Goal: Information Seeking & Learning: Learn about a topic

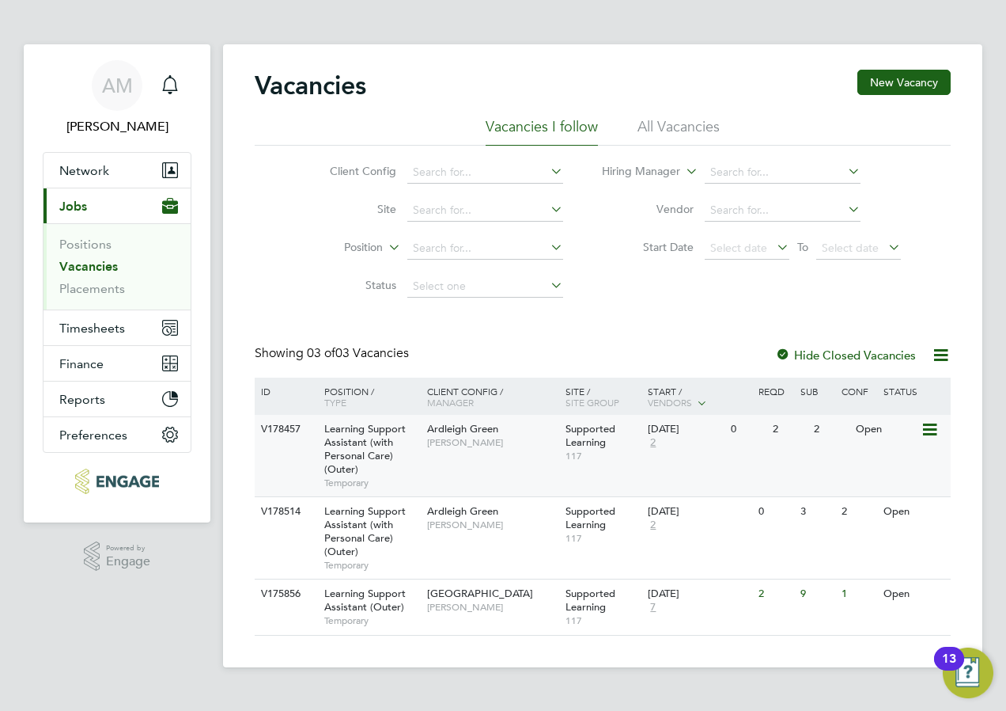
click at [472, 447] on span "[PERSON_NAME]" at bounding box center [492, 442] width 131 height 13
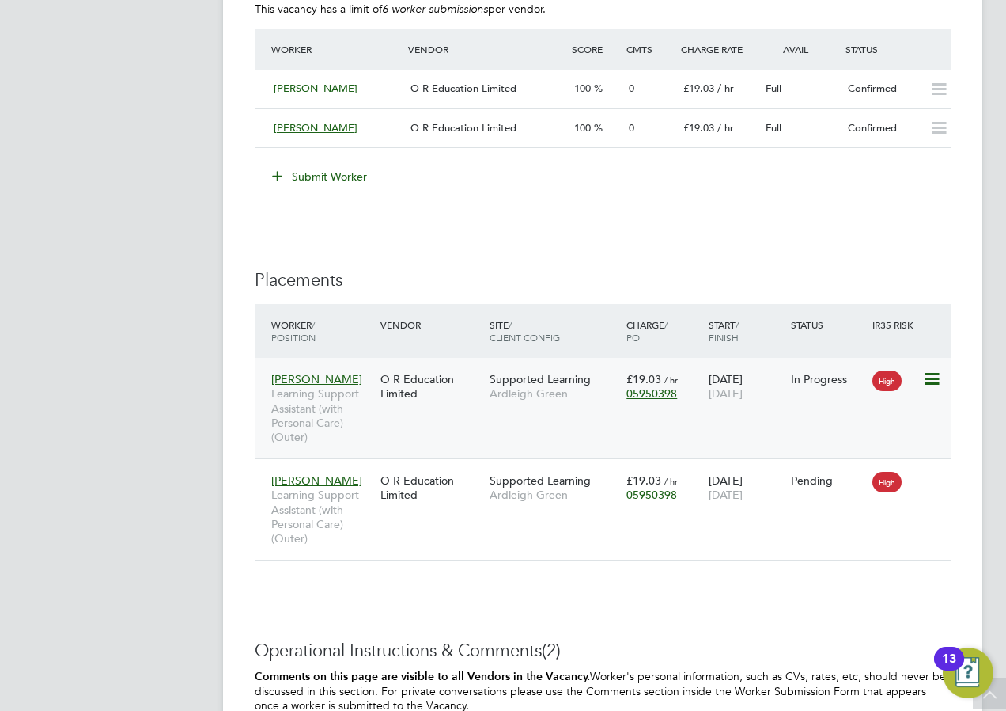
click at [934, 373] on icon at bounding box center [931, 378] width 16 height 19
click at [407, 404] on div "O R Education Limited" at bounding box center [431, 386] width 109 height 44
click at [321, 377] on span "Mariam Diaoune" at bounding box center [316, 379] width 91 height 14
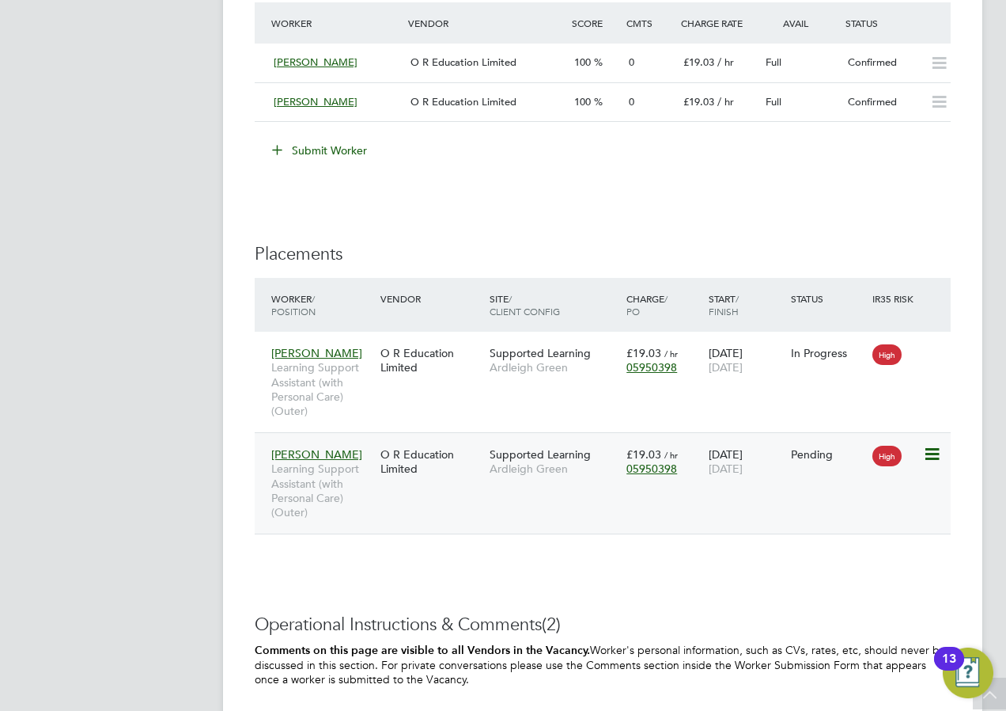
click at [278, 455] on span "Anitha Pradeep" at bounding box center [316, 454] width 91 height 14
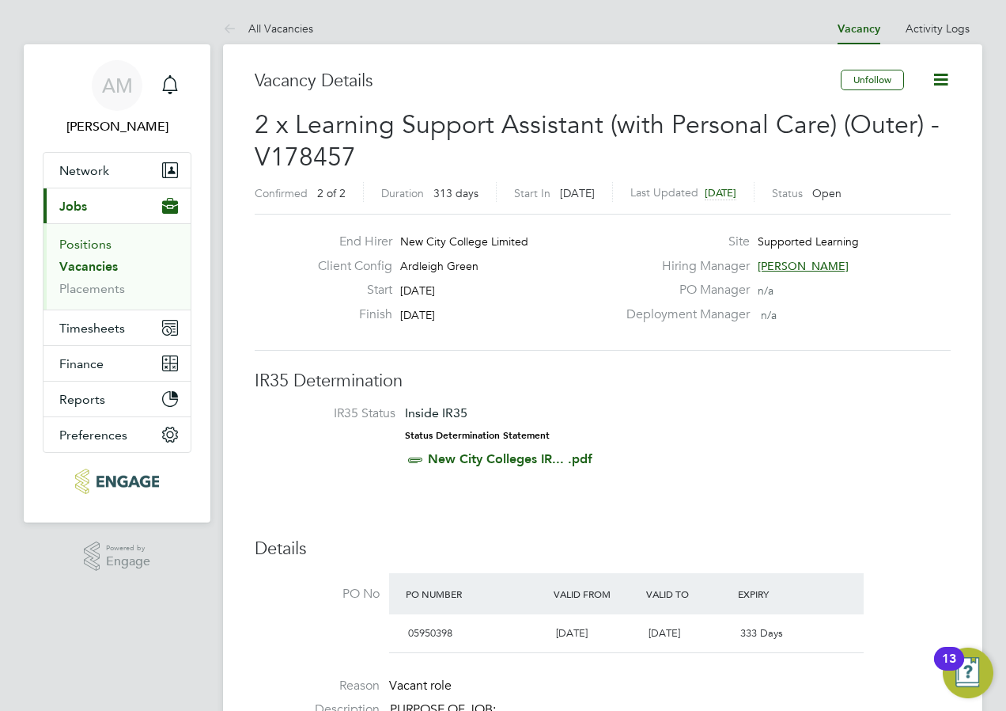
click at [96, 243] on link "Positions" at bounding box center [85, 244] width 52 height 15
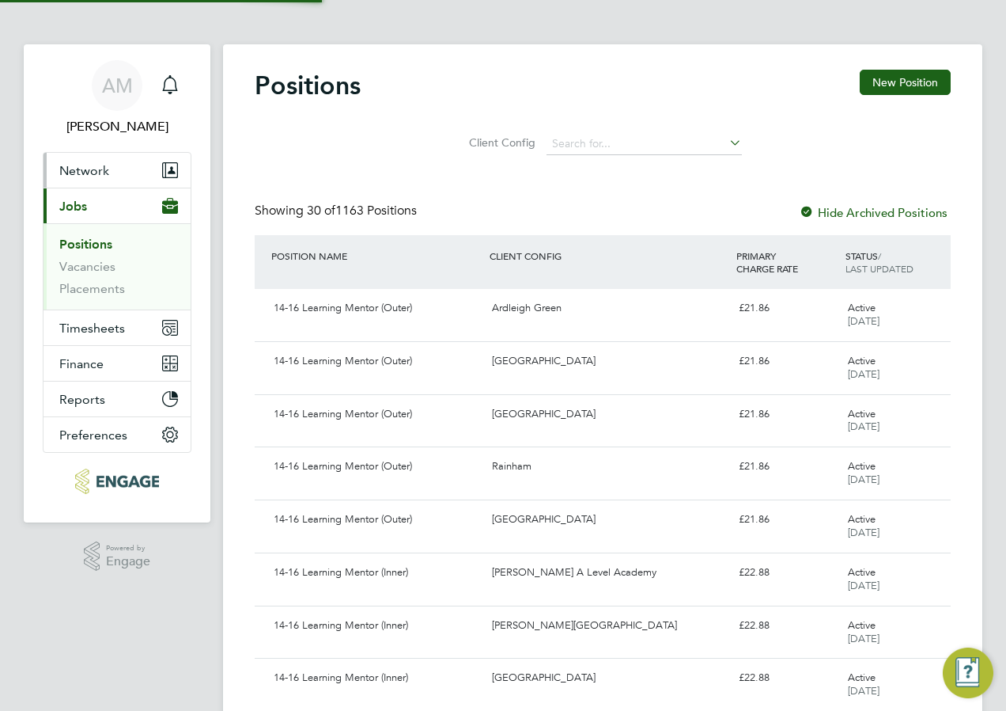
click at [89, 174] on span "Network" at bounding box center [84, 170] width 50 height 15
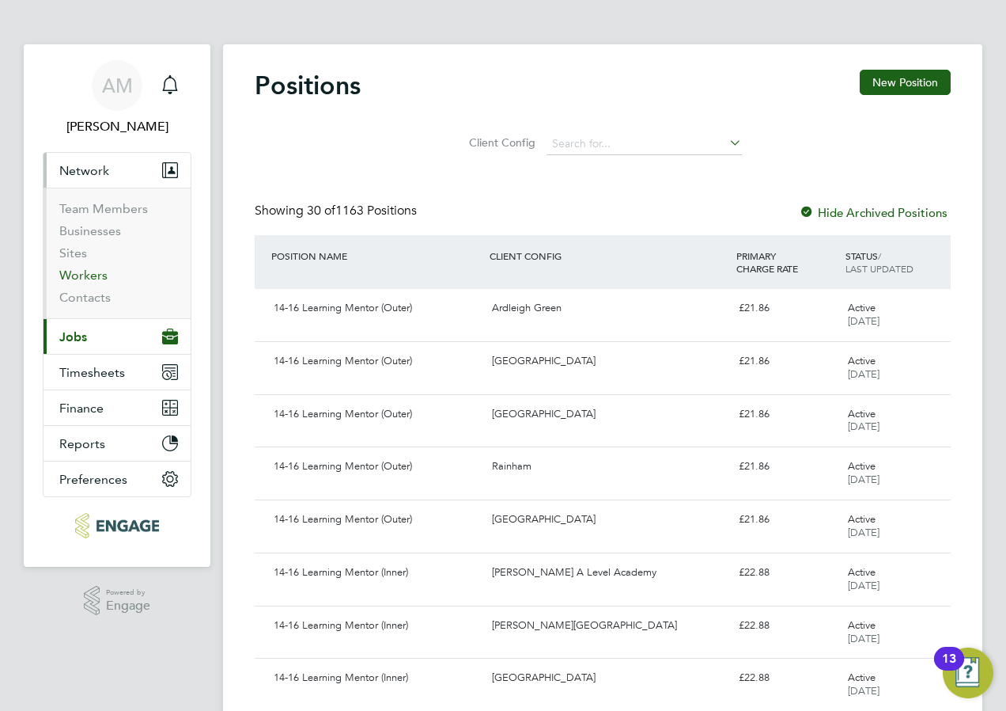
click at [89, 273] on link "Workers" at bounding box center [83, 274] width 48 height 15
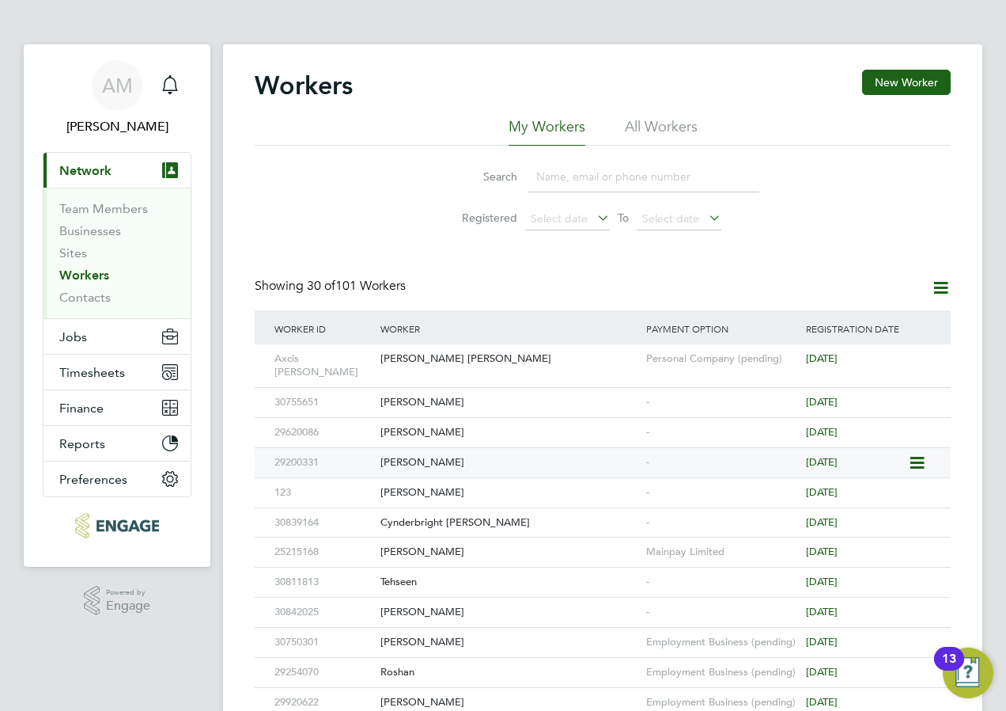
click at [460, 448] on div "Nasrin Sultana" at bounding box center [510, 462] width 266 height 29
click at [407, 353] on div "Reema Dave" at bounding box center [510, 358] width 266 height 29
click at [439, 353] on div "Reema Dave" at bounding box center [510, 358] width 266 height 29
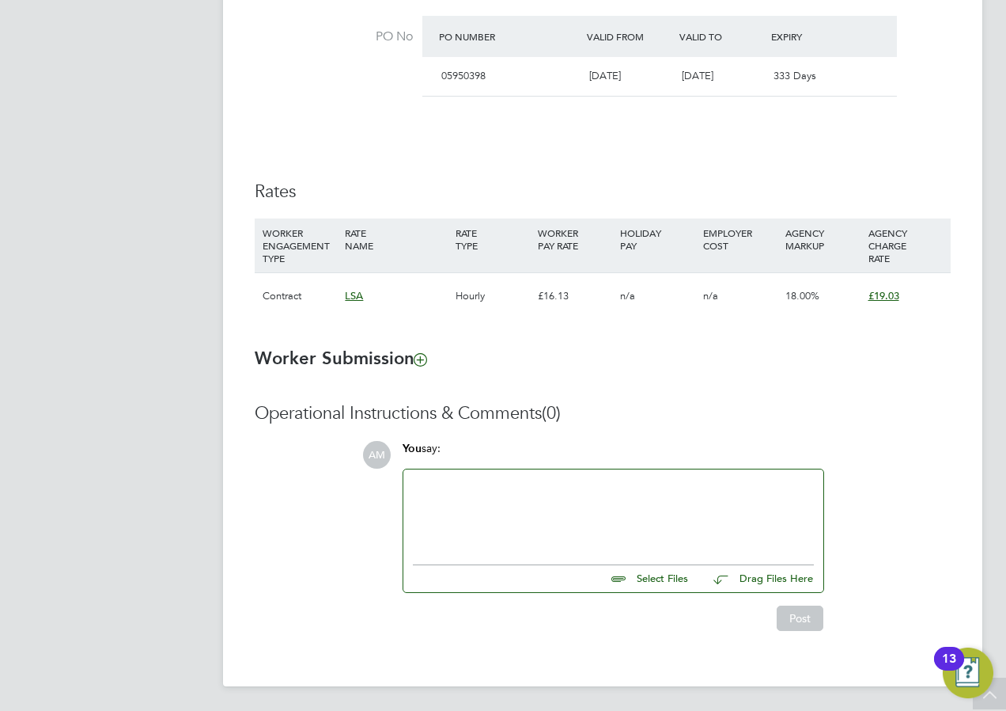
click at [517, 275] on div "Hourly" at bounding box center [493, 296] width 82 height 46
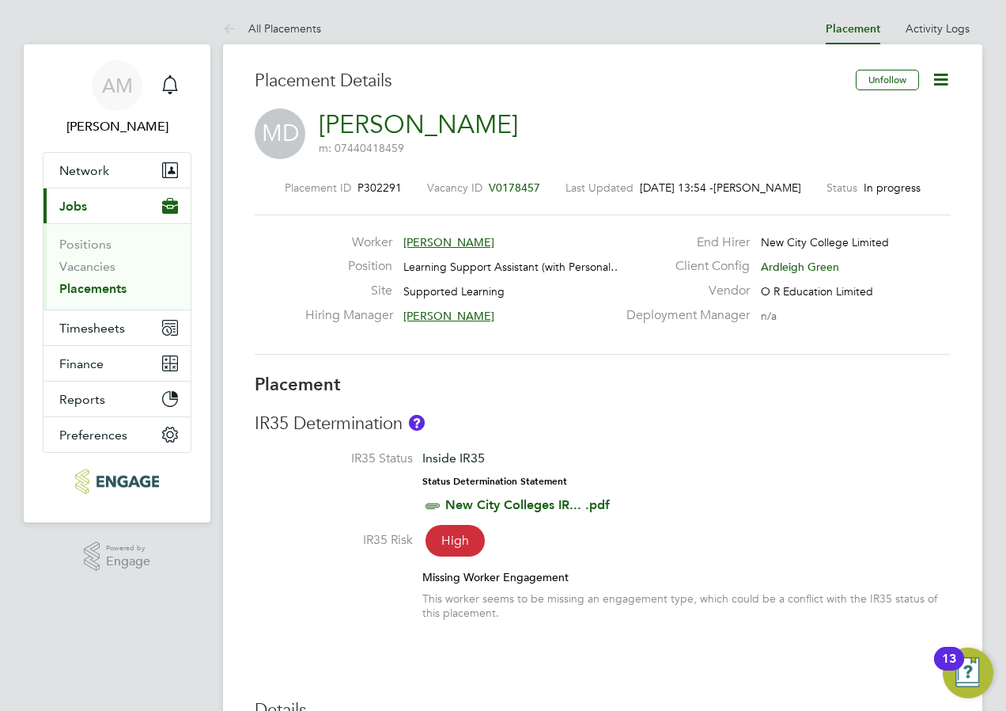
click at [943, 77] on icon at bounding box center [941, 80] width 20 height 20
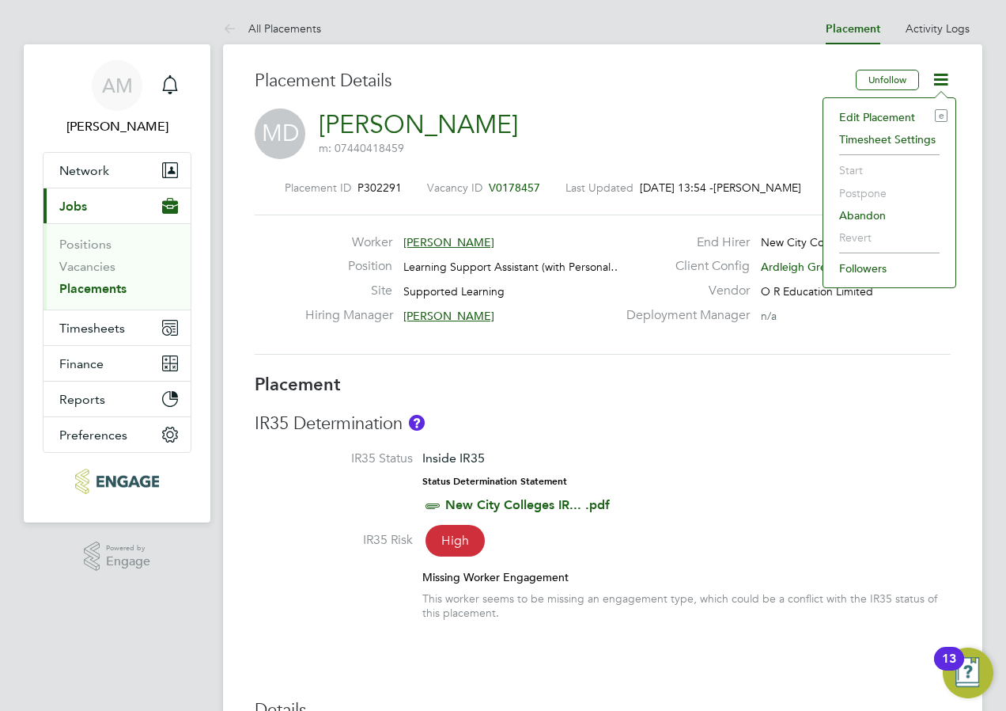
click at [608, 138] on div "MD Mariam Diaoune m: 07440418459" at bounding box center [603, 135] width 696 height 54
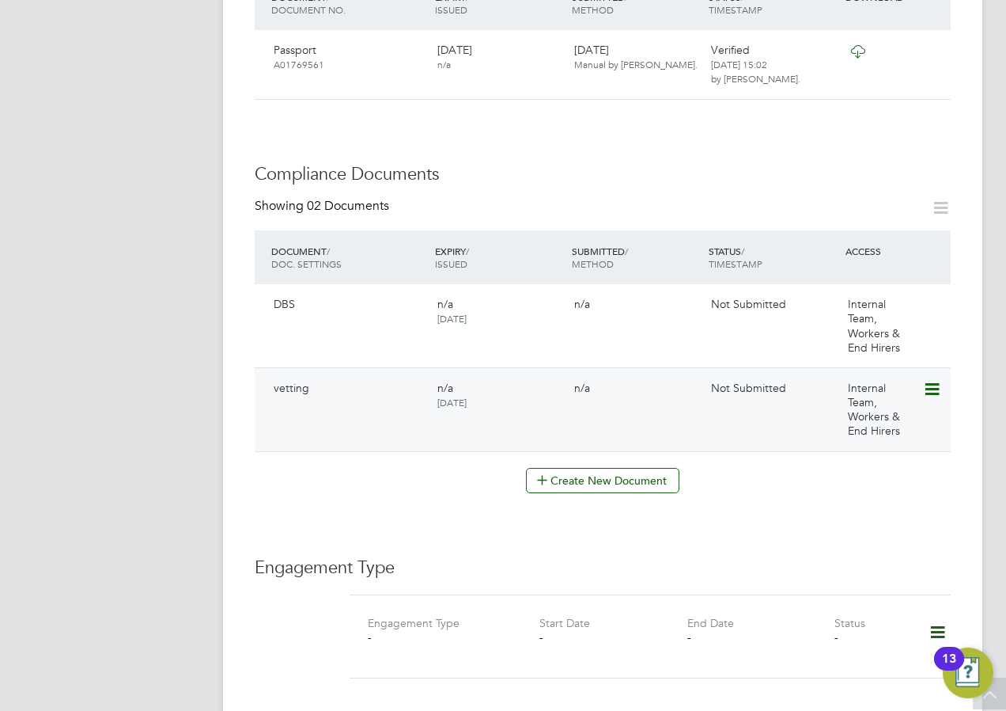
scroll to position [633, 0]
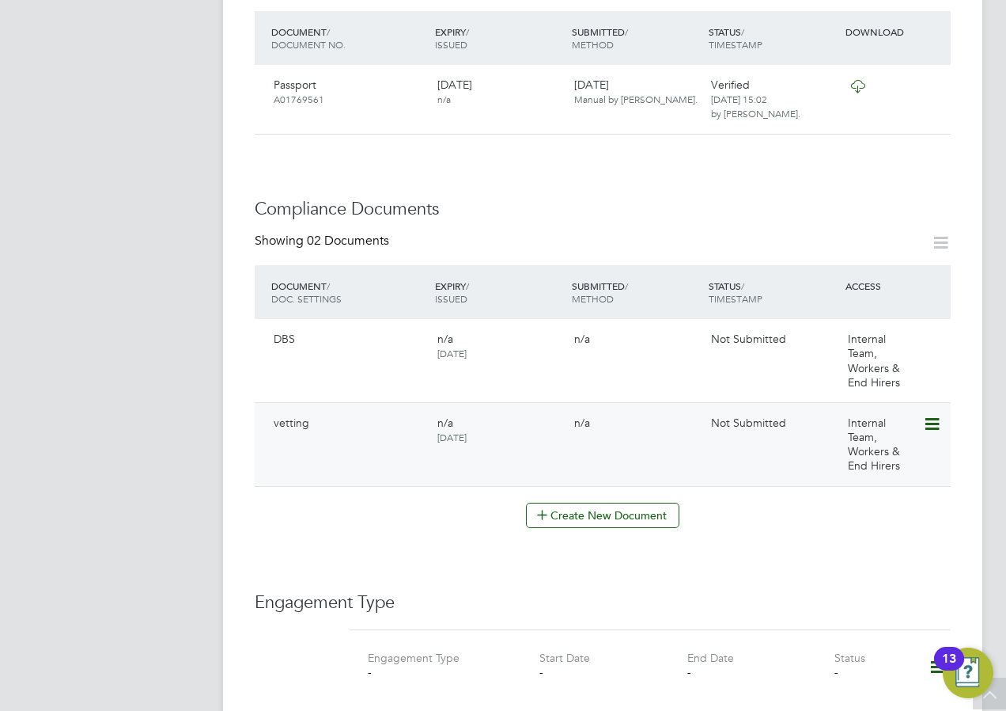
click at [926, 415] on icon at bounding box center [931, 424] width 16 height 19
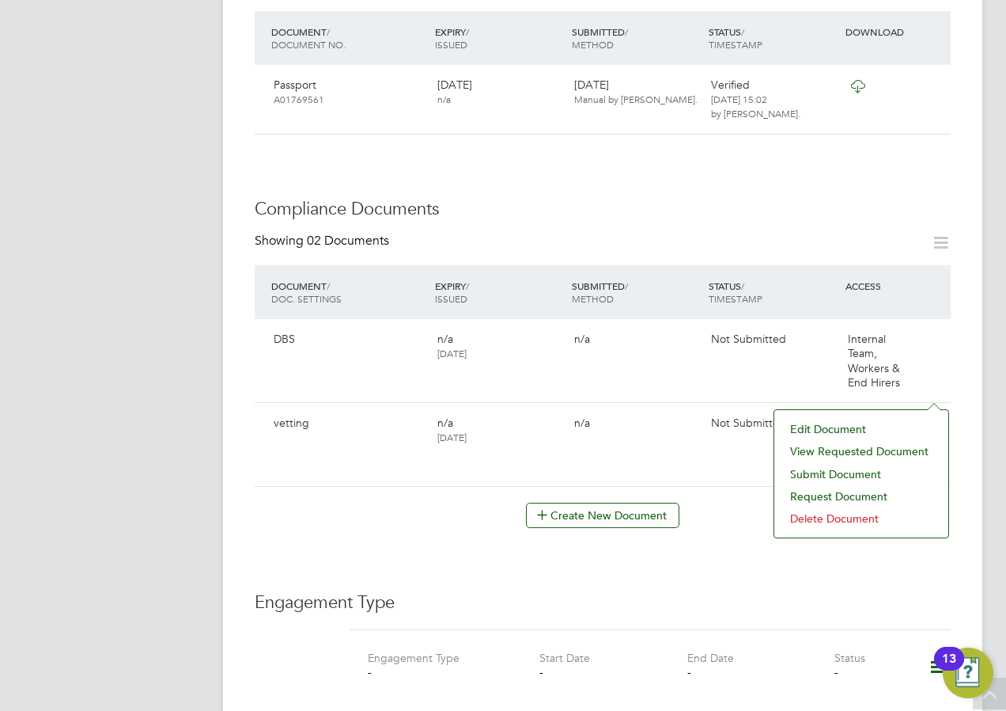
click at [411, 497] on div "Worker Details Unfollow NS Nasrin Sultana m: 07440418459 Personal Details ID 29…" at bounding box center [603, 398] width 696 height 1923
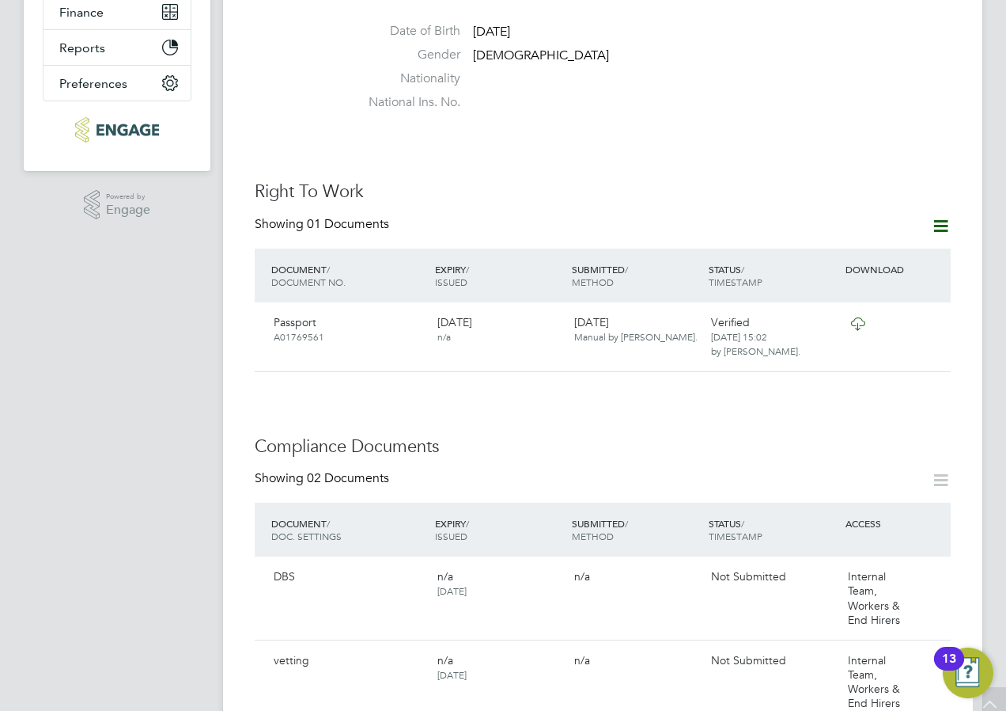
scroll to position [0, 0]
